Goal: Navigation & Orientation: Find specific page/section

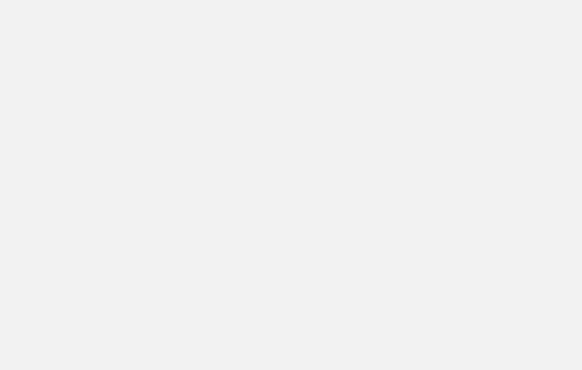
click at [220, 7] on div at bounding box center [291, 185] width 582 height 370
